Goal: Transaction & Acquisition: Purchase product/service

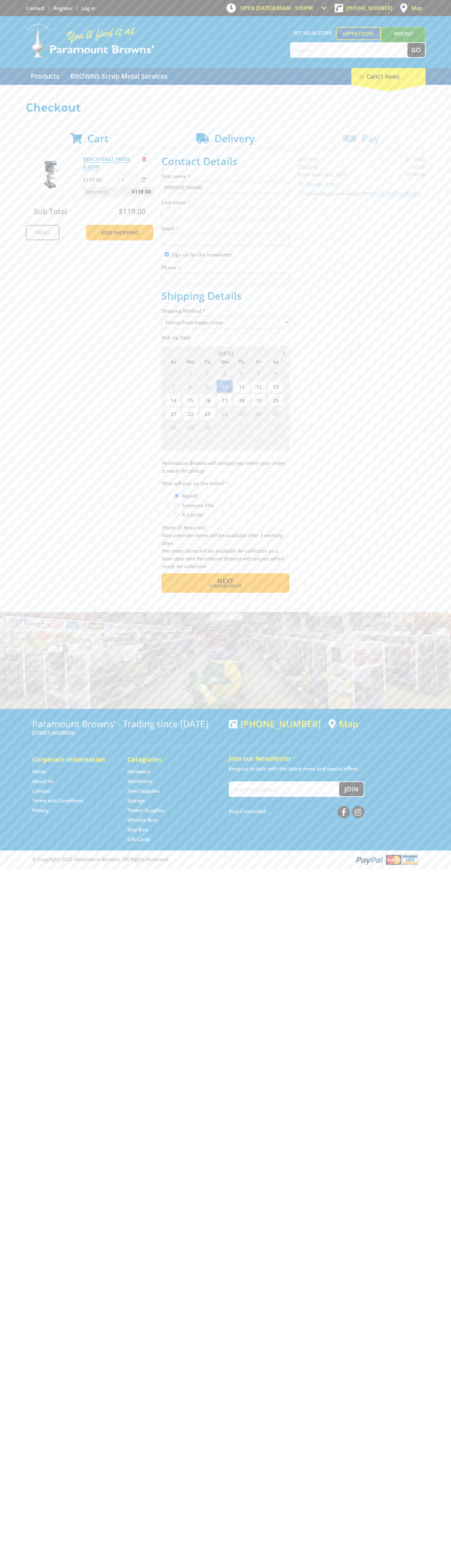
type input "[PERSON_NAME]"
type input "[EMAIL_ADDRESS][DOMAIN_NAME]"
type input "0293744000"
click at [225, 581] on span "Next" at bounding box center [225, 581] width 16 height 8
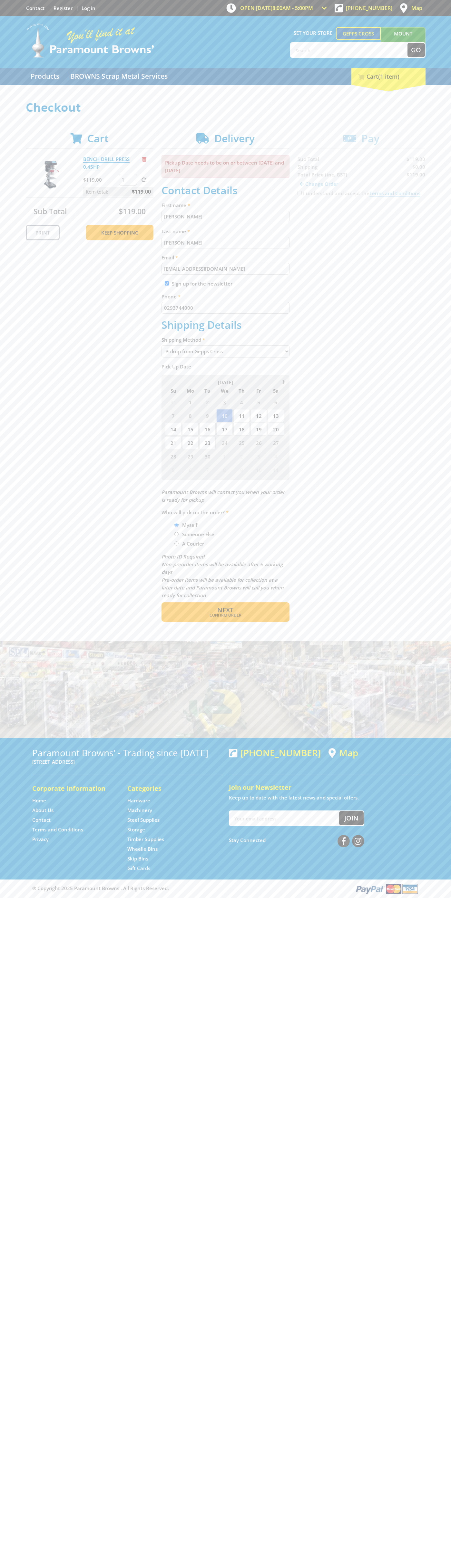
type input "[PERSON_NAME]"
click at [225, 616] on span "Confirm order" at bounding box center [225, 616] width 101 height 4
click at [225, 610] on span "Next" at bounding box center [225, 610] width 16 height 8
